Goal: Entertainment & Leisure: Consume media (video, audio)

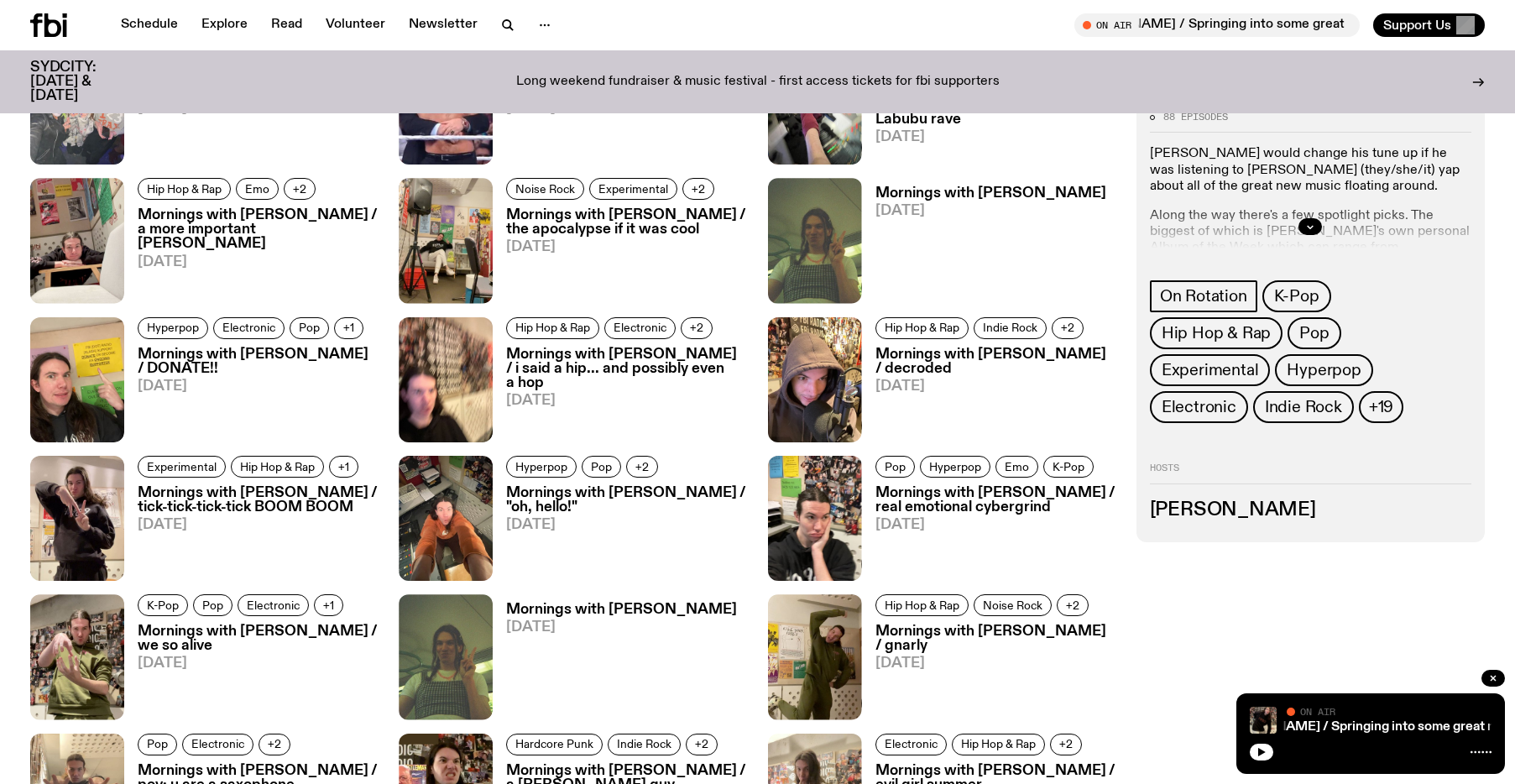
scroll to position [1113, 0]
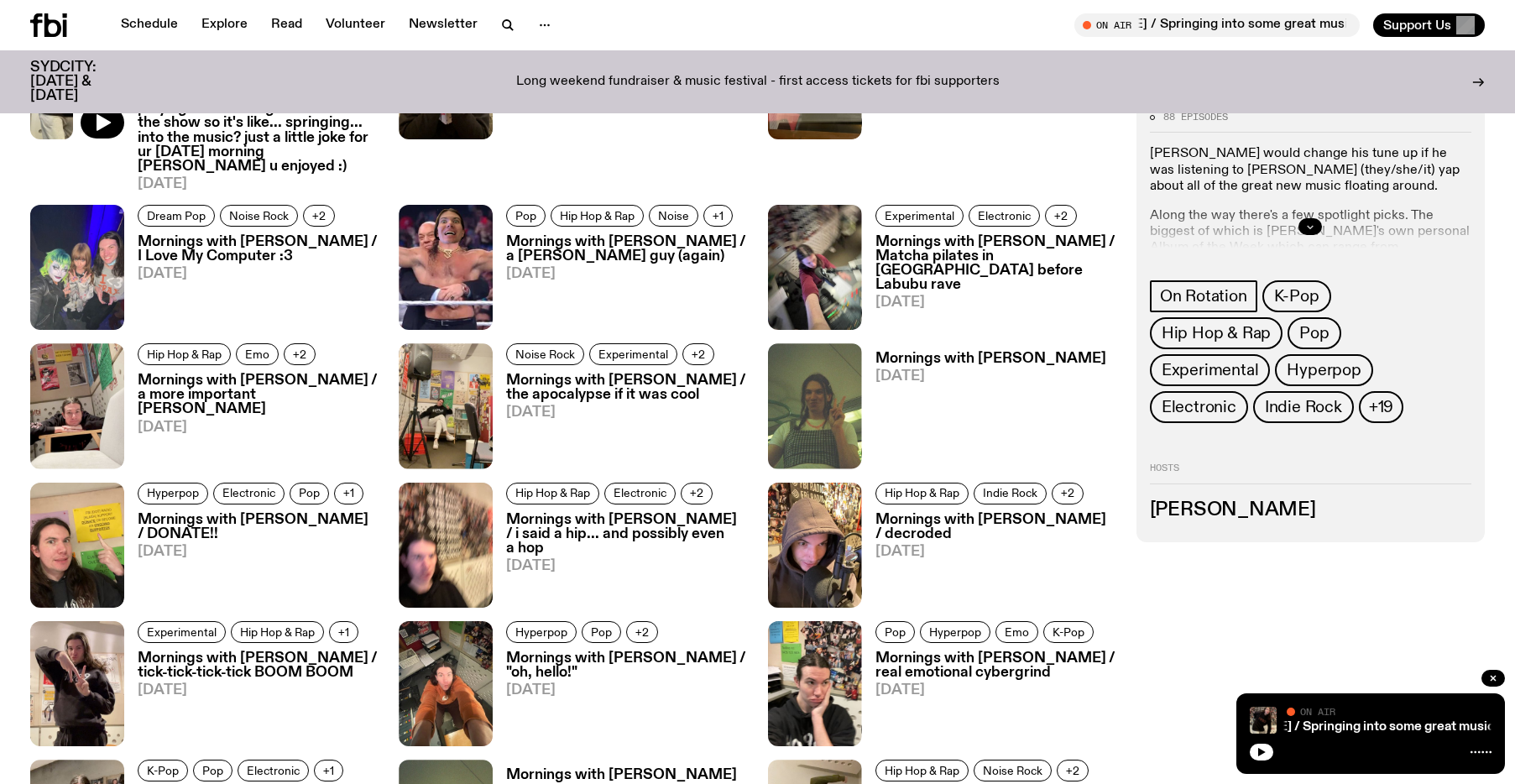
click at [1310, 224] on icon "button" at bounding box center [1310, 228] width 10 height 10
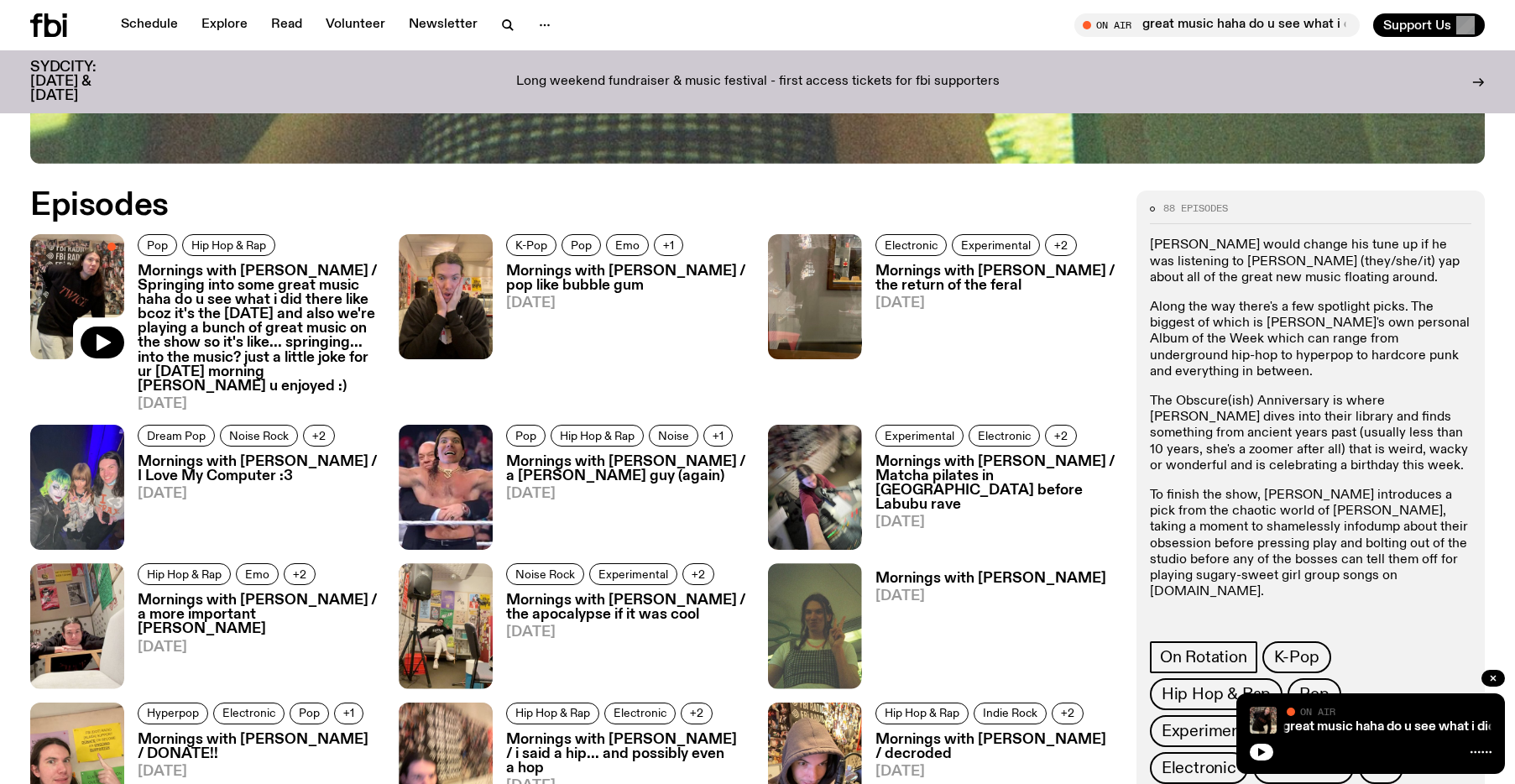
scroll to position [890, 0]
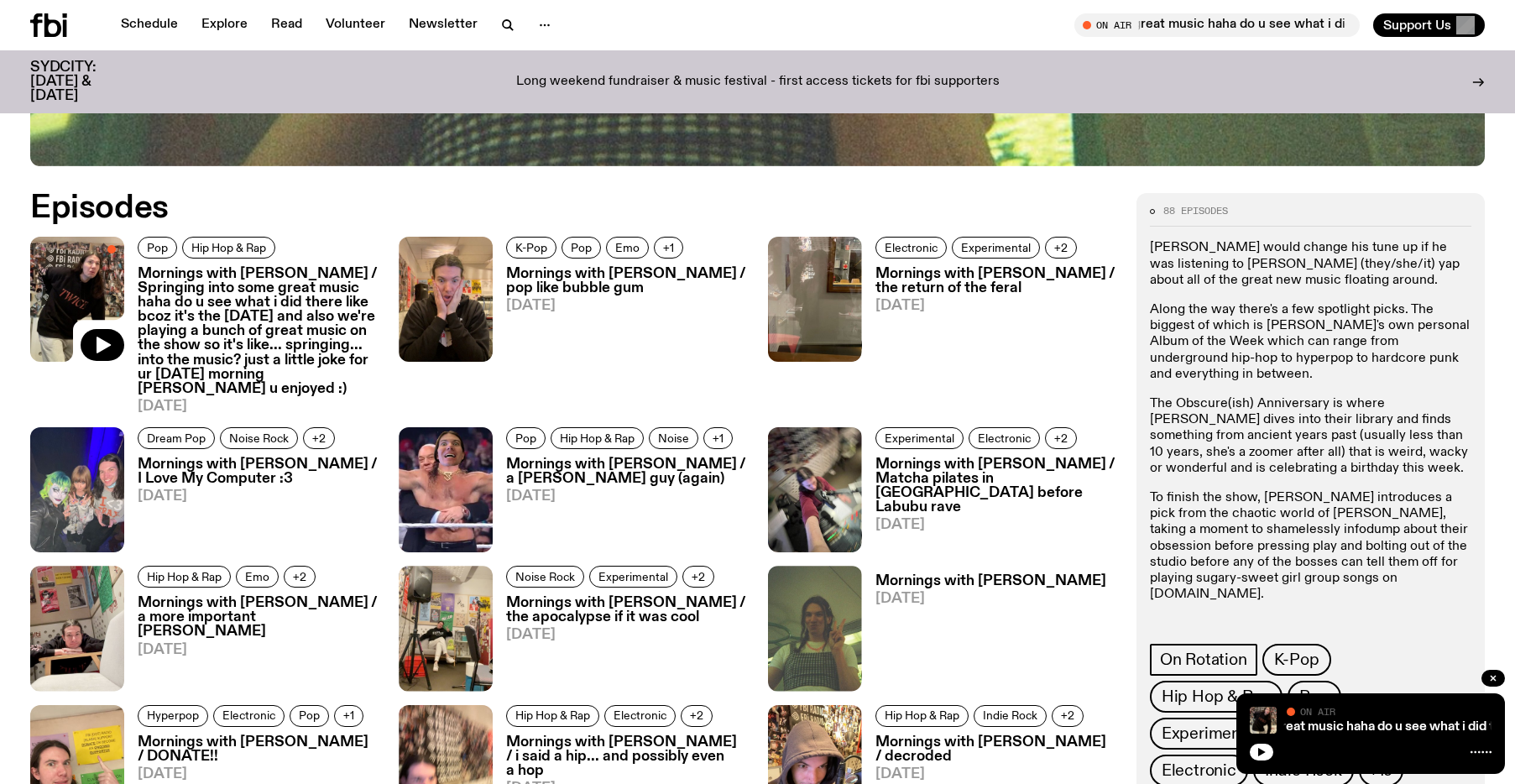
click at [228, 291] on h3 "Mornings with [PERSON_NAME] / Springing into some great music haha do u see wha…" at bounding box center [257, 331] width 241 height 129
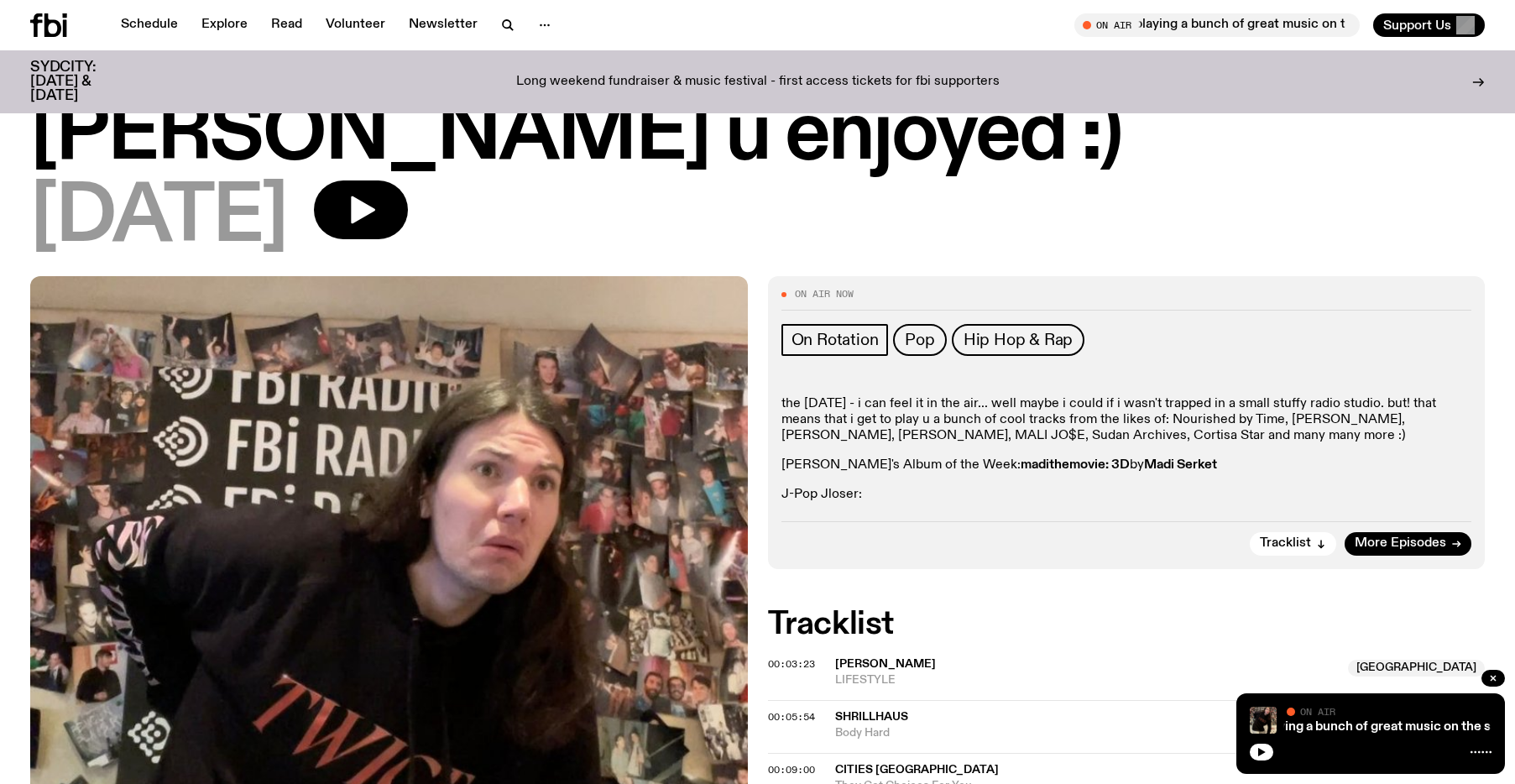
scroll to position [735, 0]
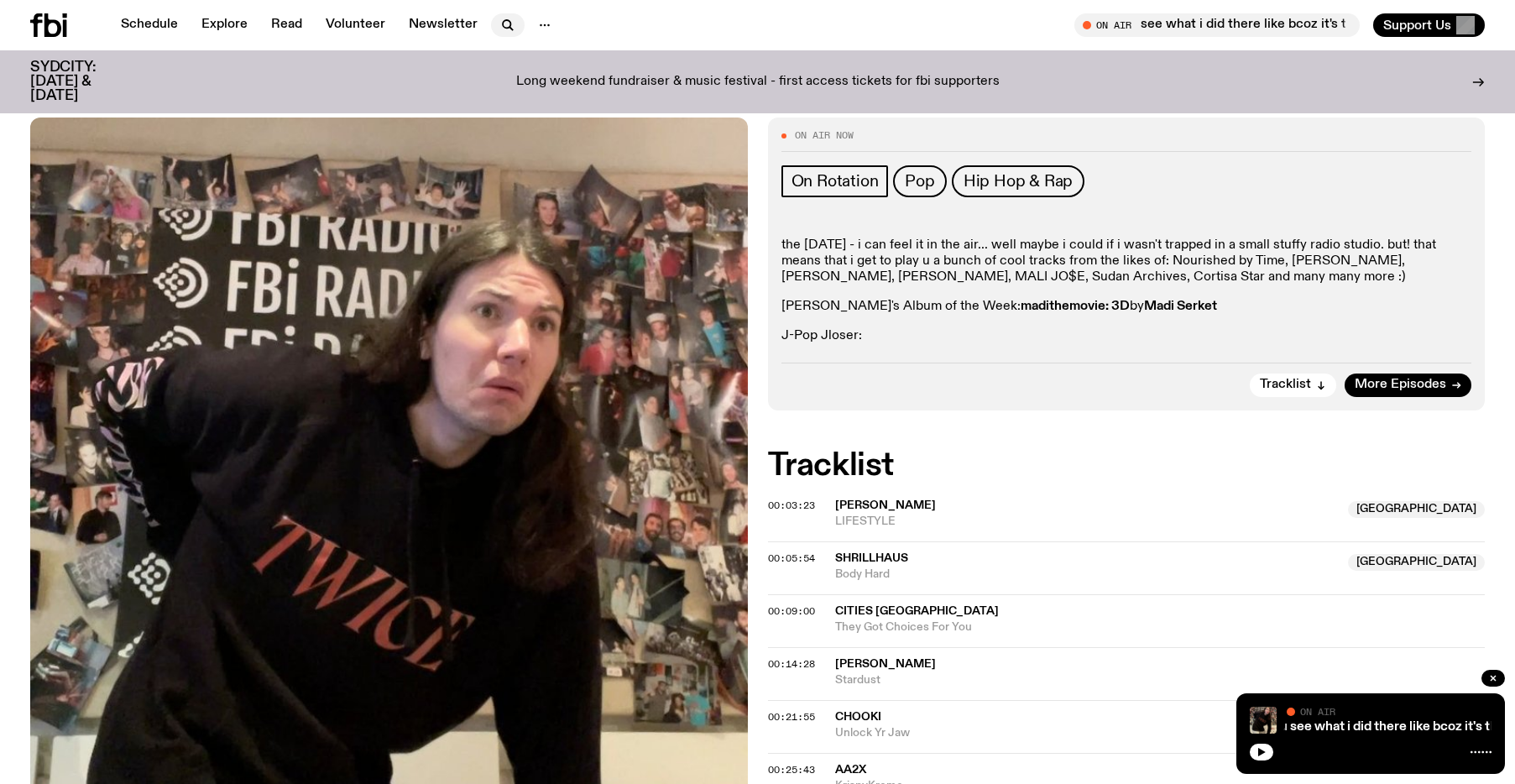
click at [500, 21] on icon "button" at bounding box center [508, 25] width 20 height 20
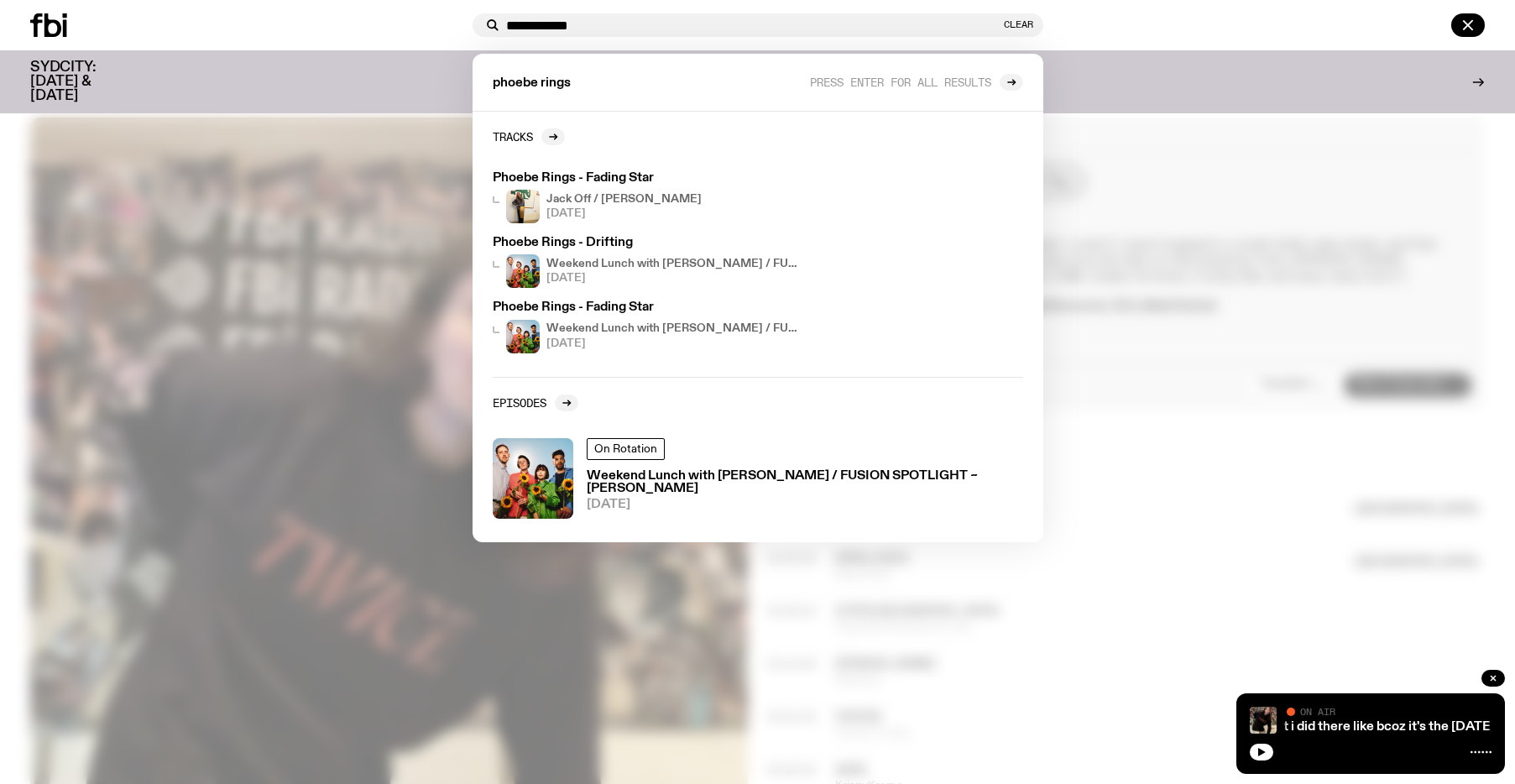
type input "**********"
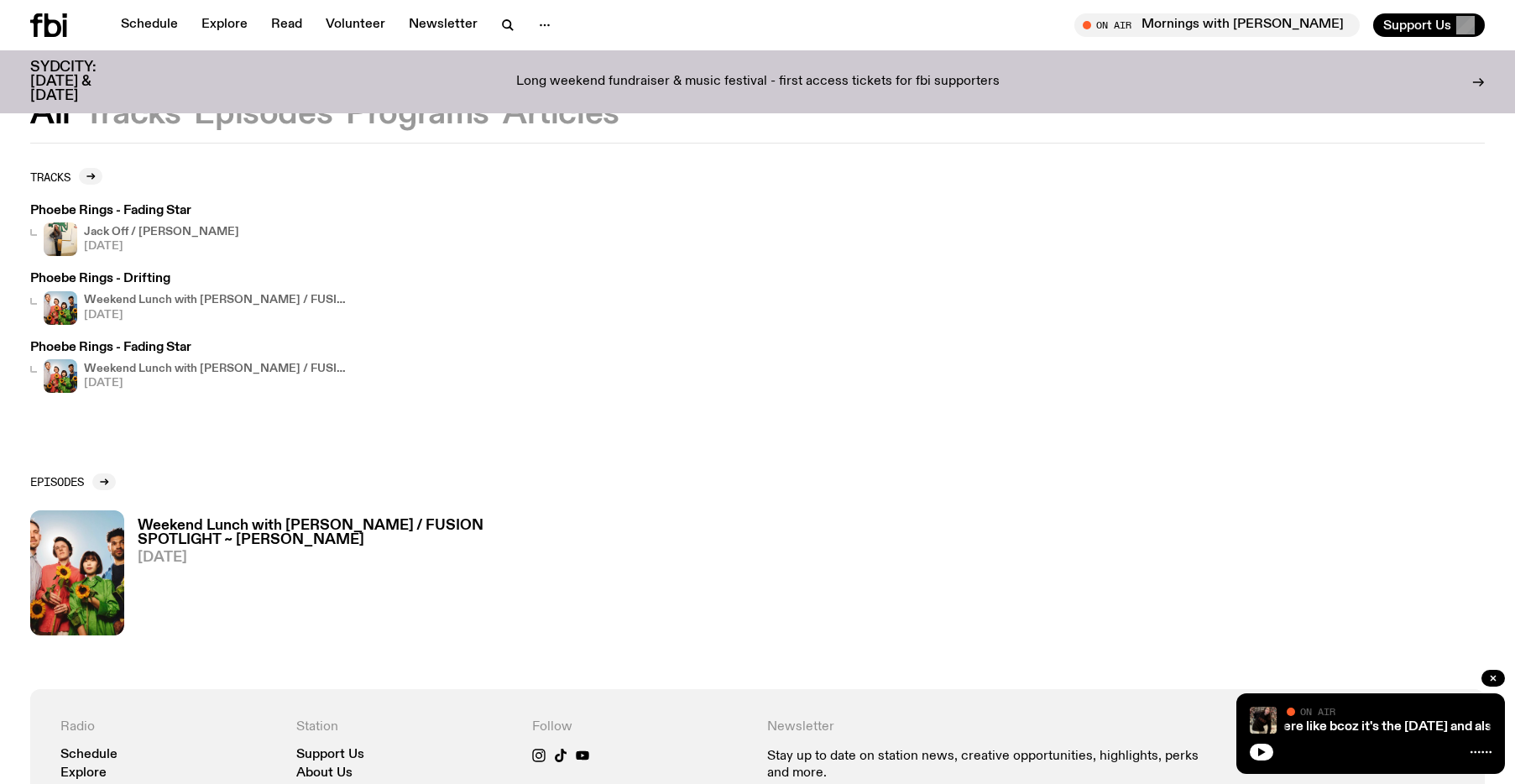
scroll to position [79, 0]
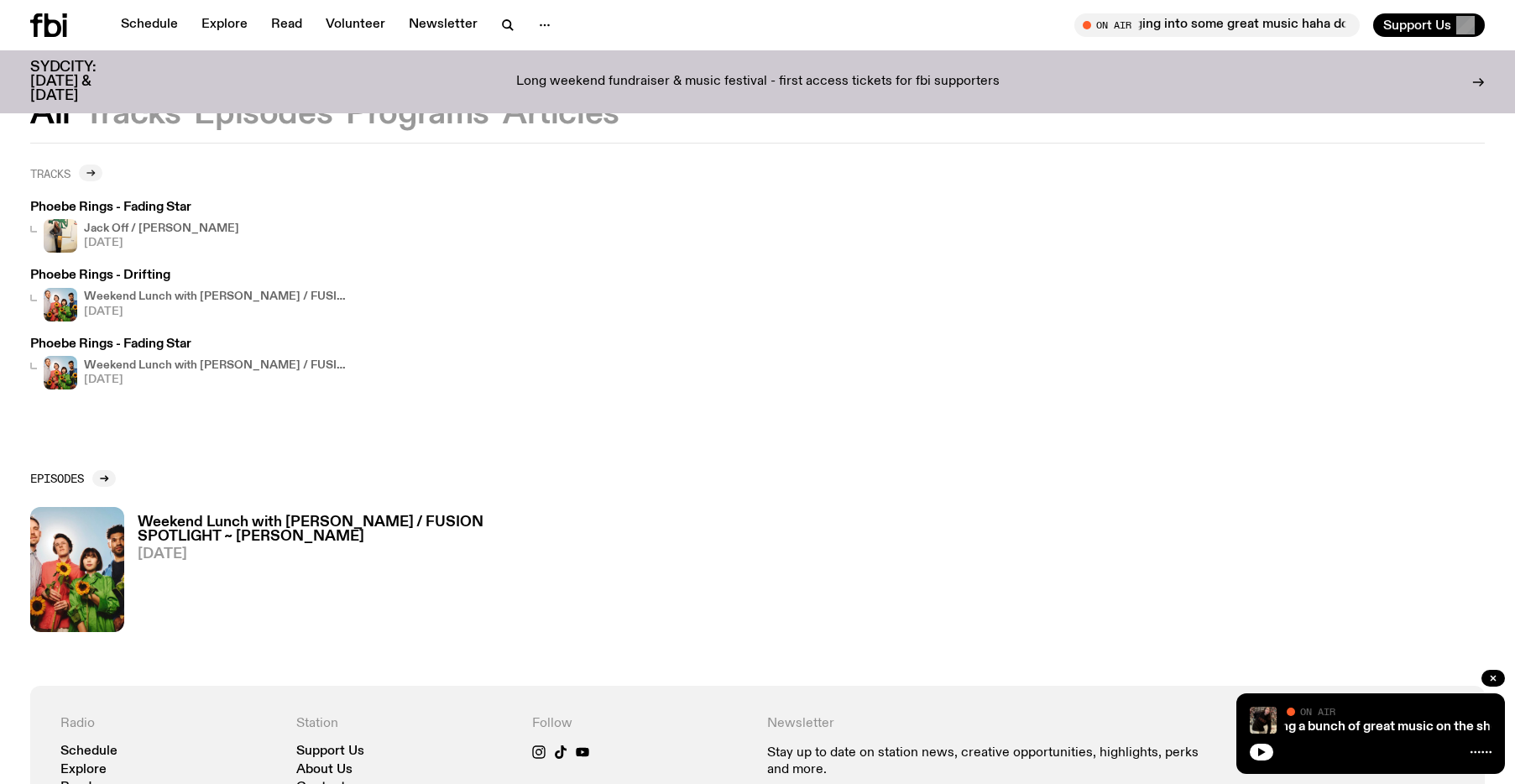
click at [85, 172] on div at bounding box center [90, 173] width 24 height 17
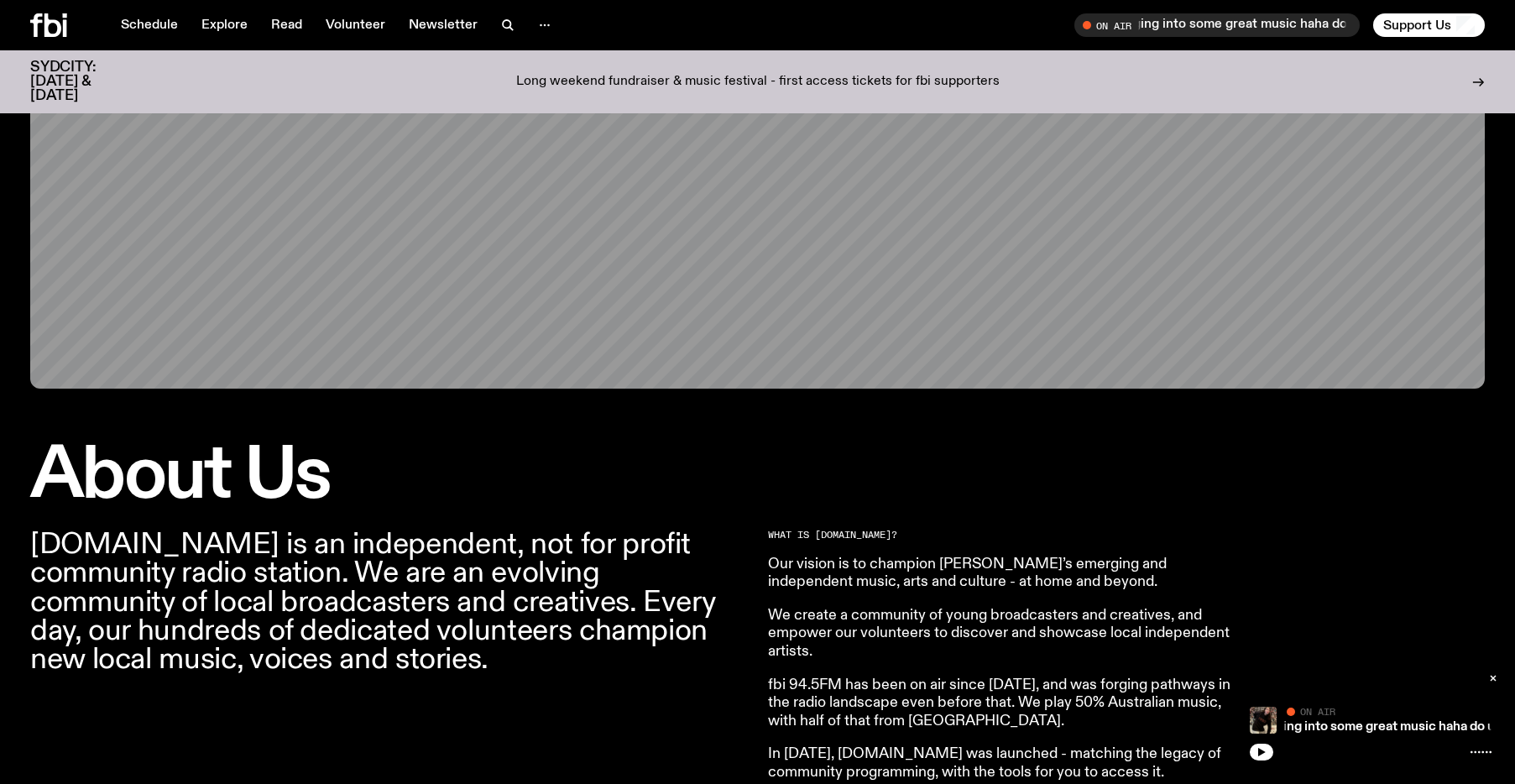
scroll to position [160, 0]
